Goal: Task Accomplishment & Management: Use online tool/utility

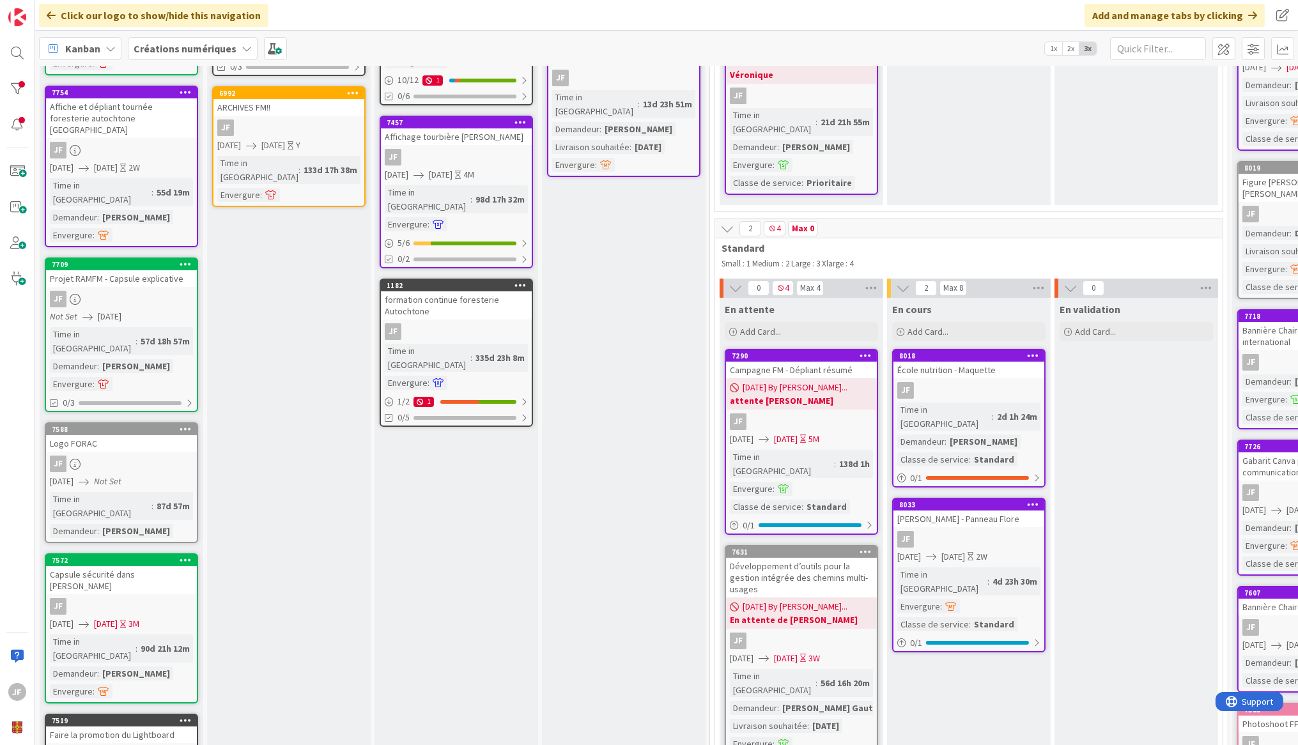
scroll to position [422, 0]
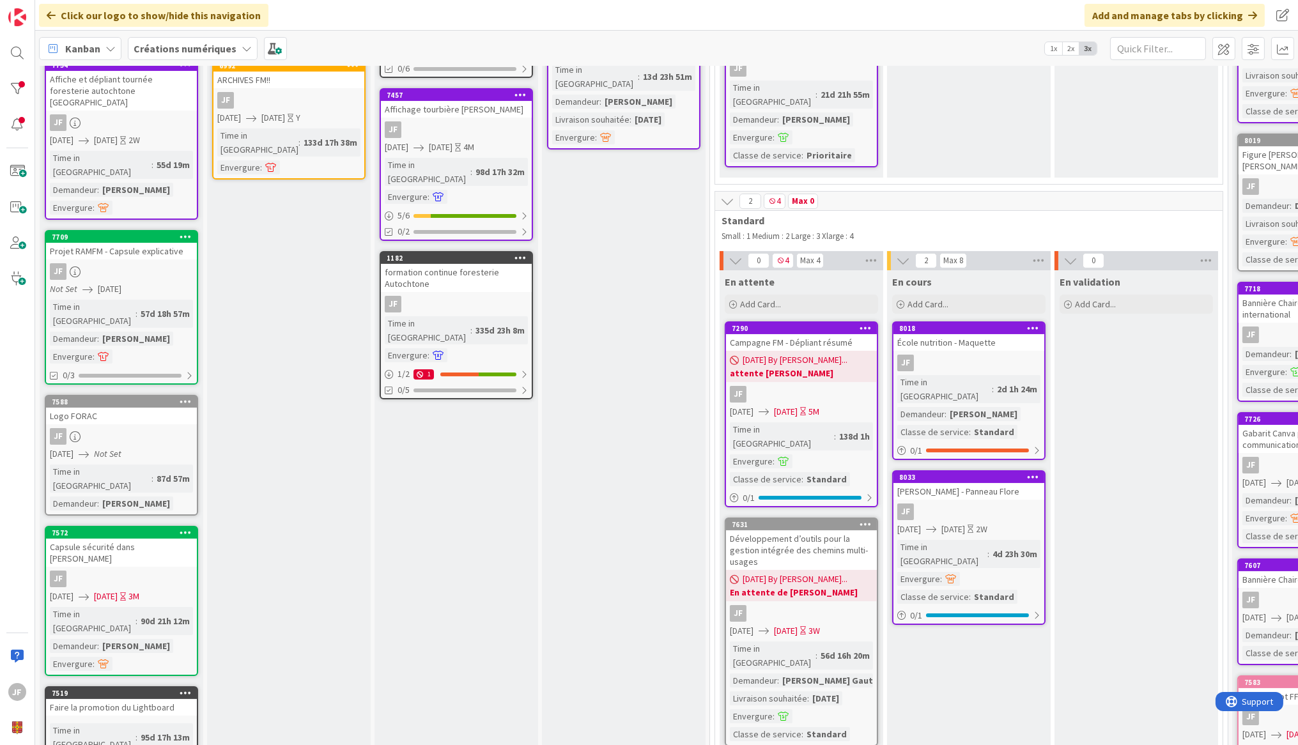
click at [842, 579] on b "En attente de [PERSON_NAME]" at bounding box center [801, 592] width 143 height 13
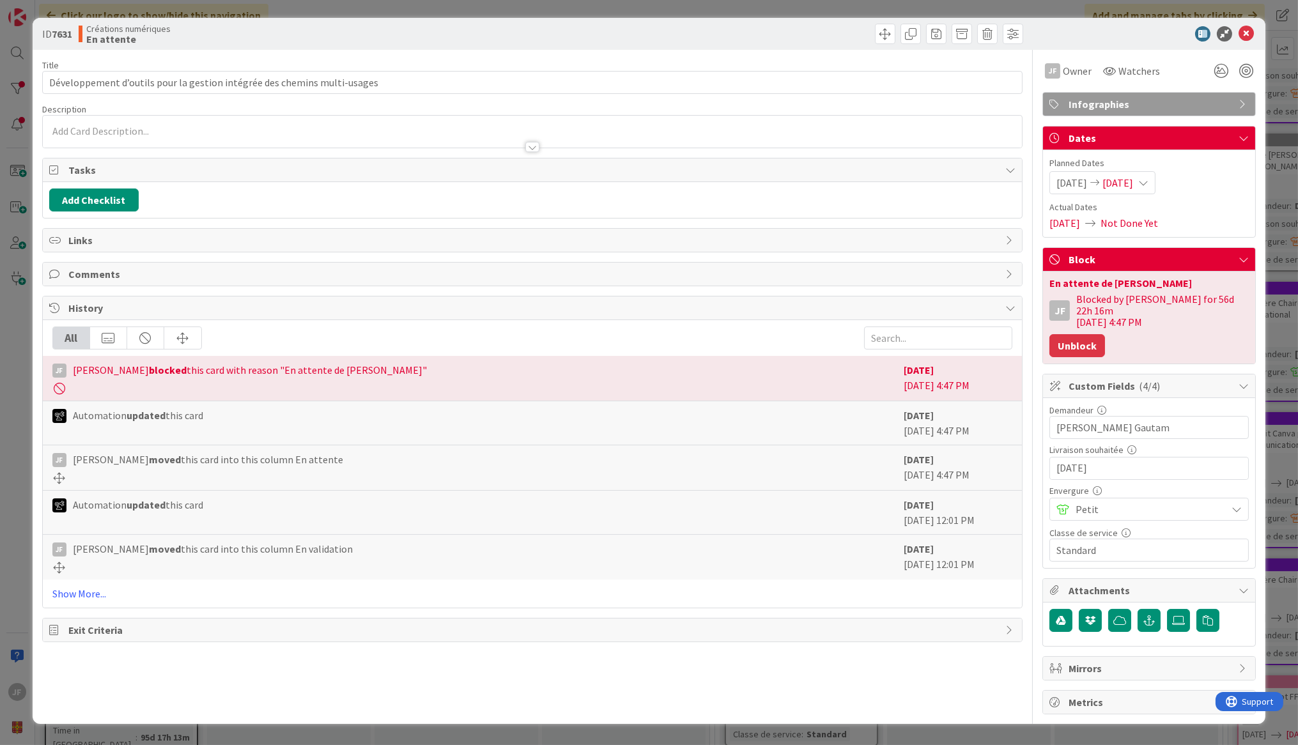
click at [1077, 334] on button "Unblock" at bounding box center [1077, 345] width 56 height 23
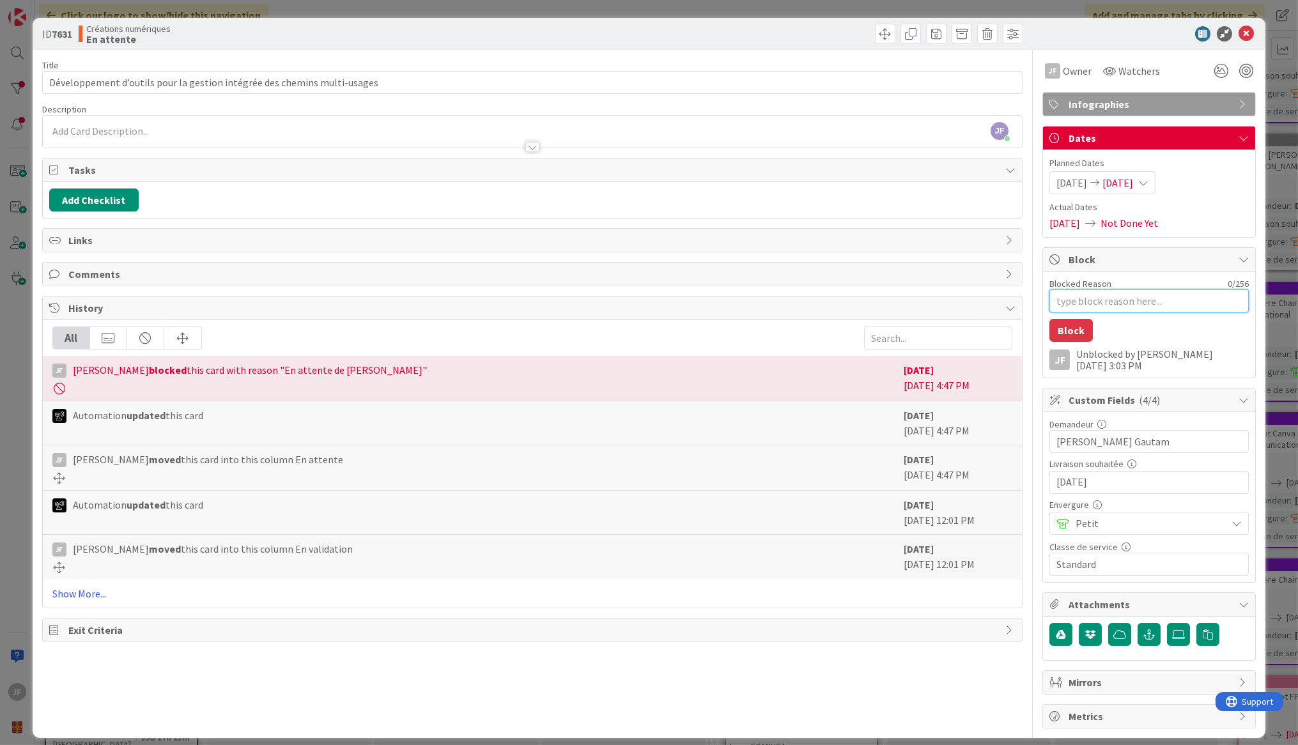
click at [1081, 296] on textarea "Blocked Reason" at bounding box center [1148, 300] width 199 height 23
type textarea "x"
type textarea "R"
type textarea "x"
type textarea "Re"
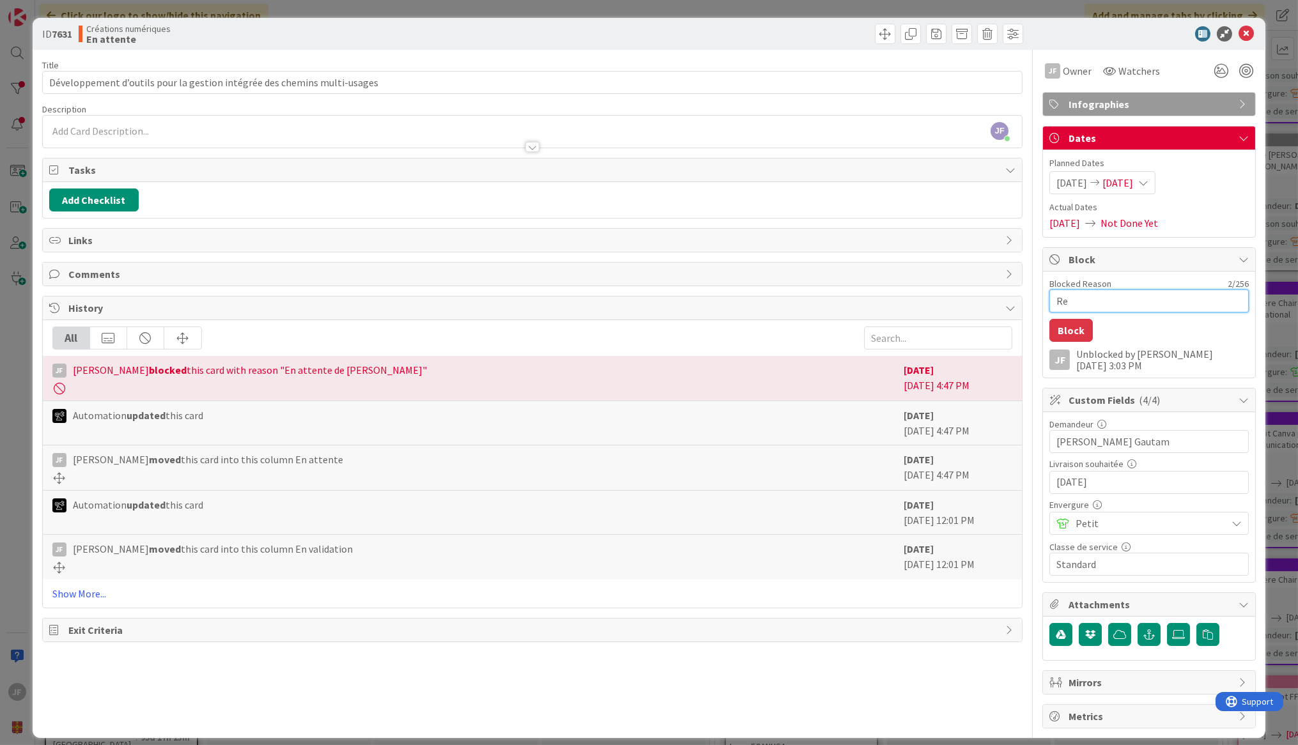
type textarea "x"
type textarea "Rel"
type textarea "x"
type textarea "[MEDICAL_DATA]"
type textarea "x"
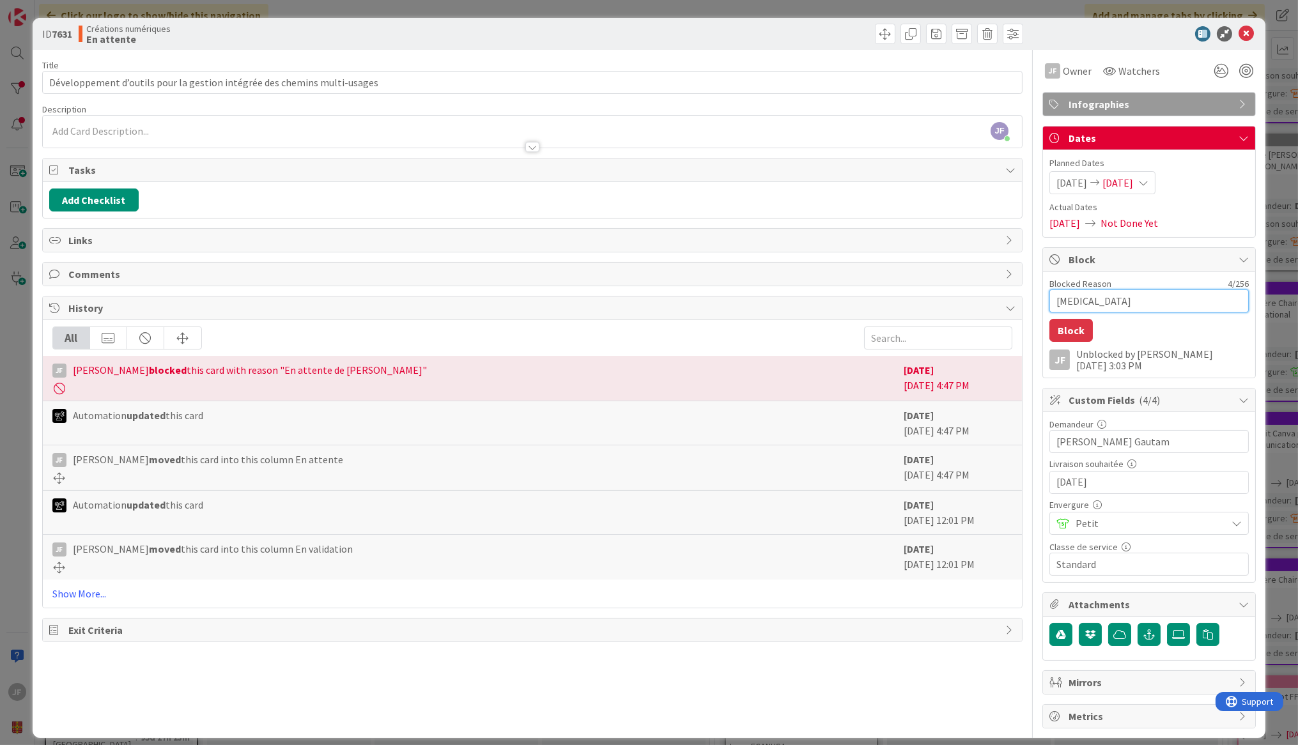
type textarea "[PERSON_NAME]"
type textarea "x"
type textarea "Relanc"
type textarea "x"
type textarea "Relancé"
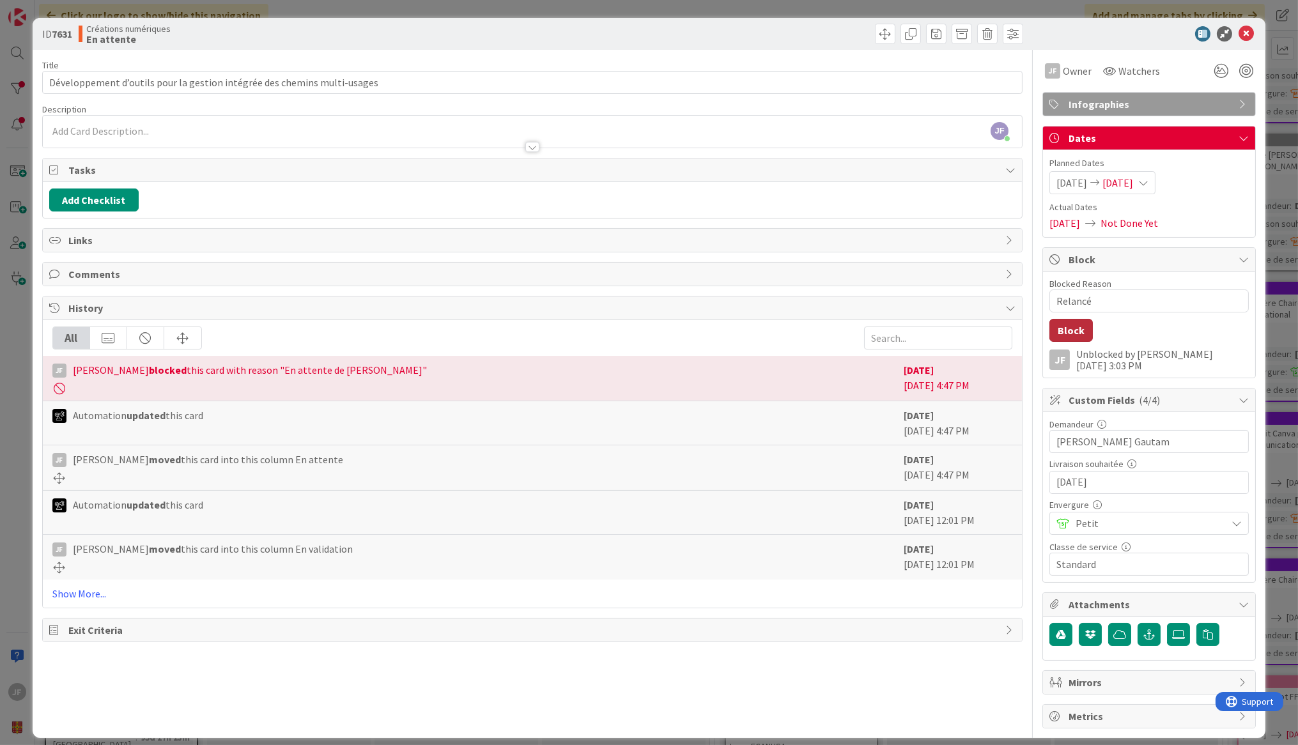
click at [1068, 326] on button "Block" at bounding box center [1070, 330] width 43 height 23
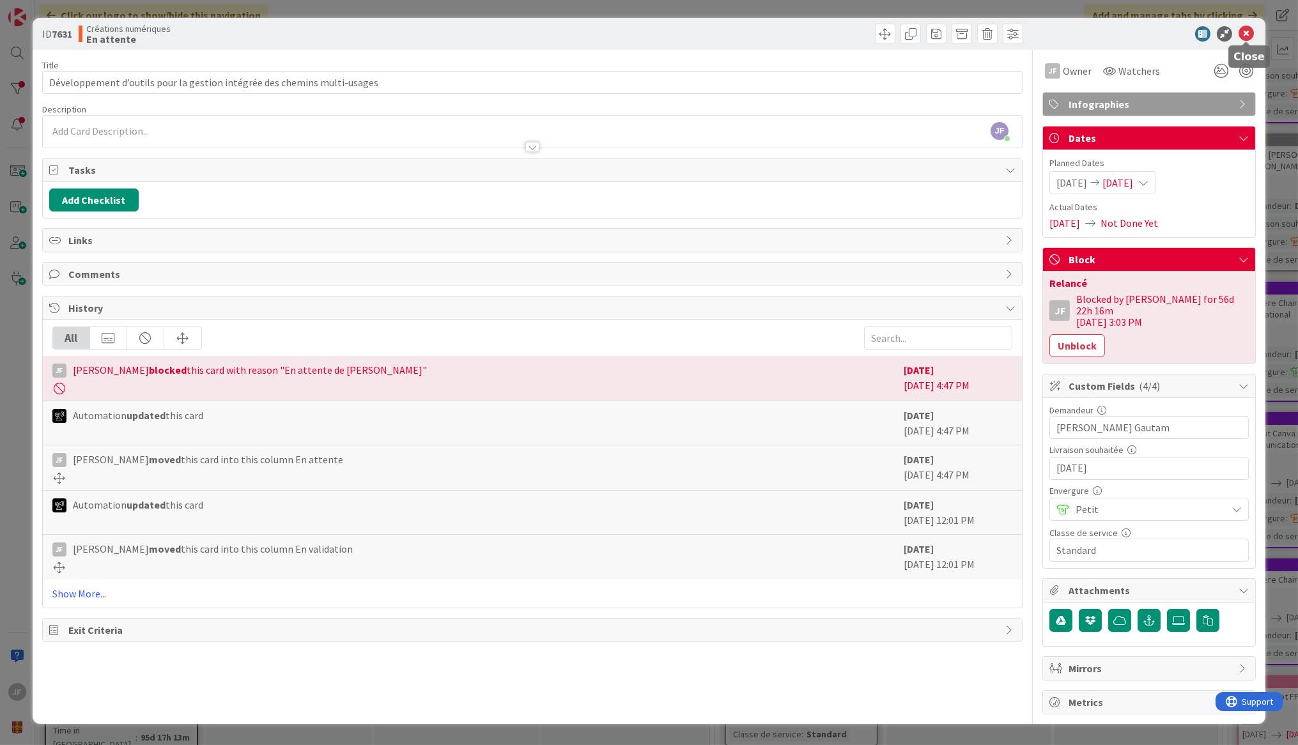
click at [1245, 26] on icon at bounding box center [1245, 33] width 15 height 15
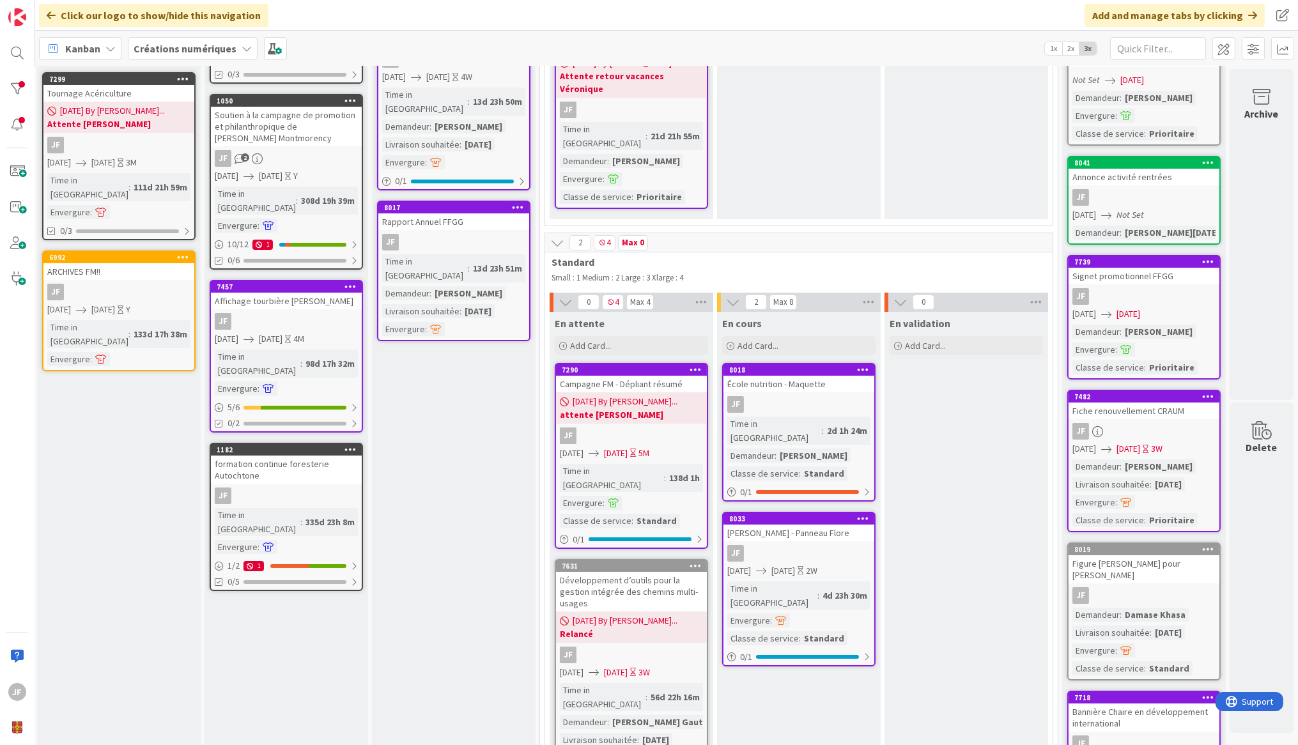
scroll to position [95, 180]
